Goal: Understand process/instructions

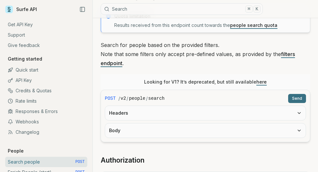
scroll to position [45, 0]
click at [212, 120] on button "Headers" at bounding box center [205, 113] width 200 height 14
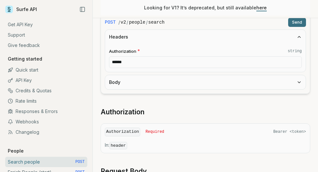
scroll to position [152, 0]
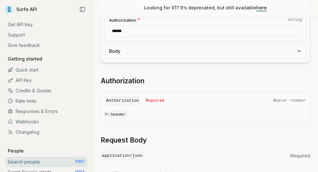
click at [198, 122] on div "Authorization Required Bearer <token> In: header" at bounding box center [205, 107] width 209 height 30
click at [135, 105] on code "Authorization" at bounding box center [122, 101] width 35 height 9
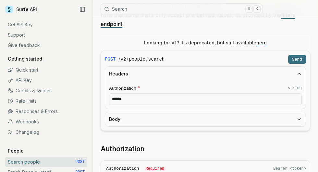
scroll to position [75, 0]
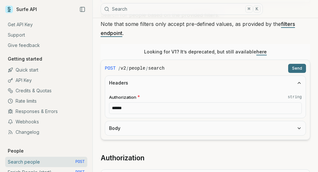
click at [148, 136] on button "Body" at bounding box center [205, 128] width 200 height 14
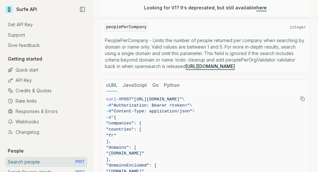
scroll to position [1093, 0]
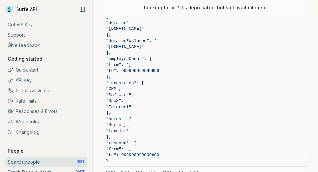
scroll to position [1384, 0]
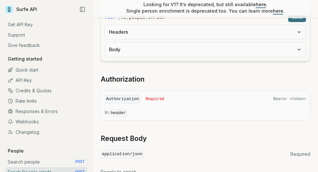
scroll to position [201, 0]
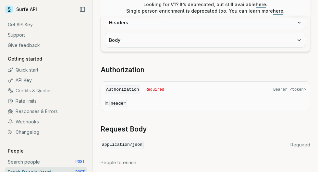
click at [131, 30] on button "Headers" at bounding box center [205, 23] width 200 height 14
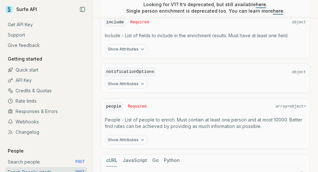
scroll to position [568, 0]
